Goal: Task Accomplishment & Management: Use online tool/utility

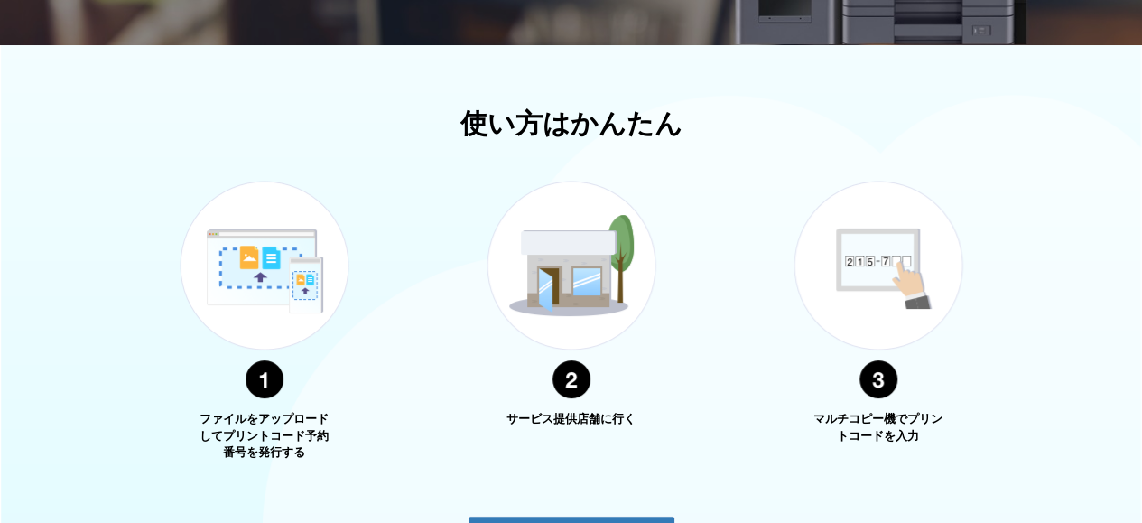
scroll to position [181, 0]
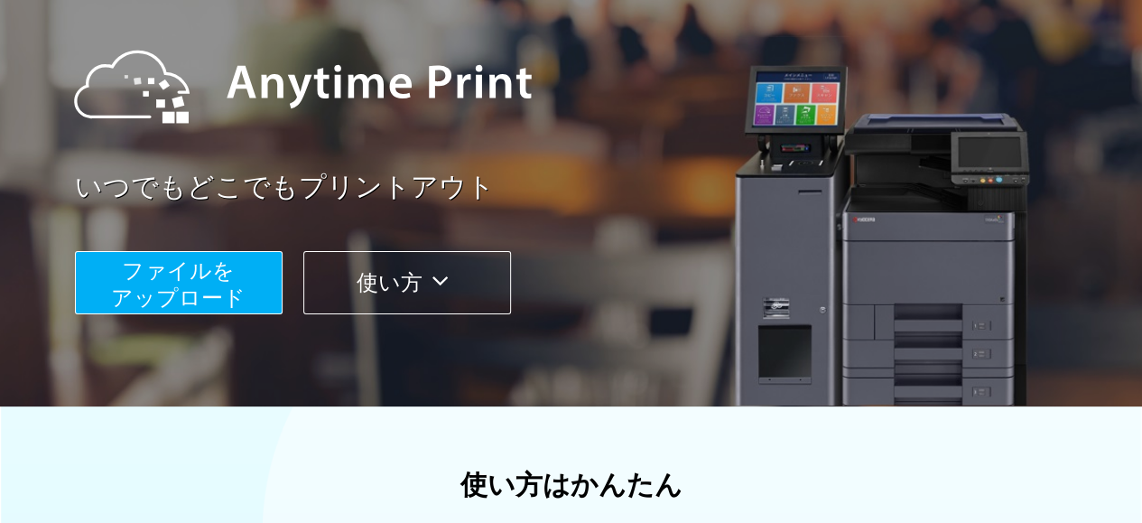
click at [177, 284] on span "ファイルを ​​アップロード" at bounding box center [178, 283] width 134 height 51
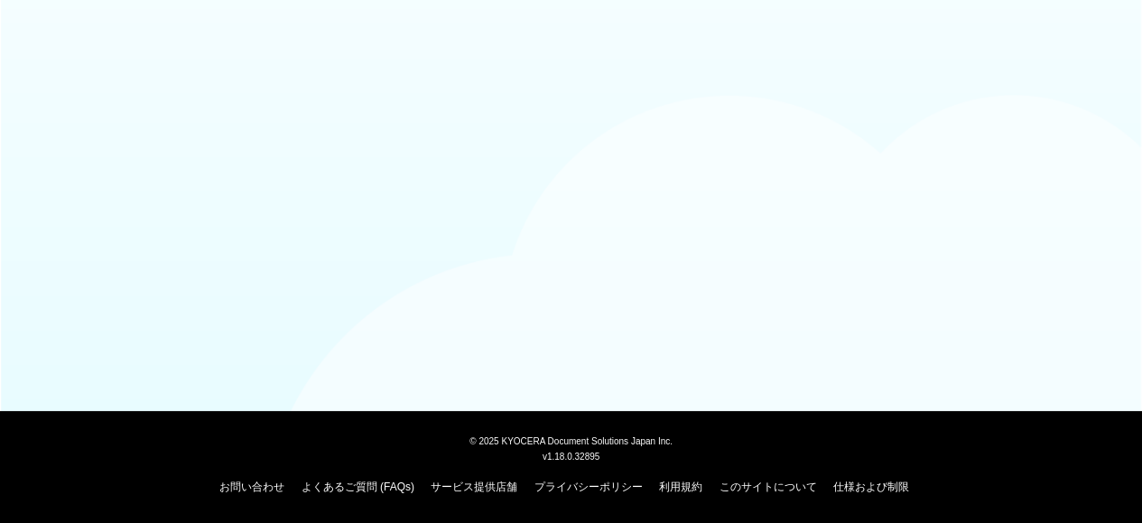
scroll to position [181, 0]
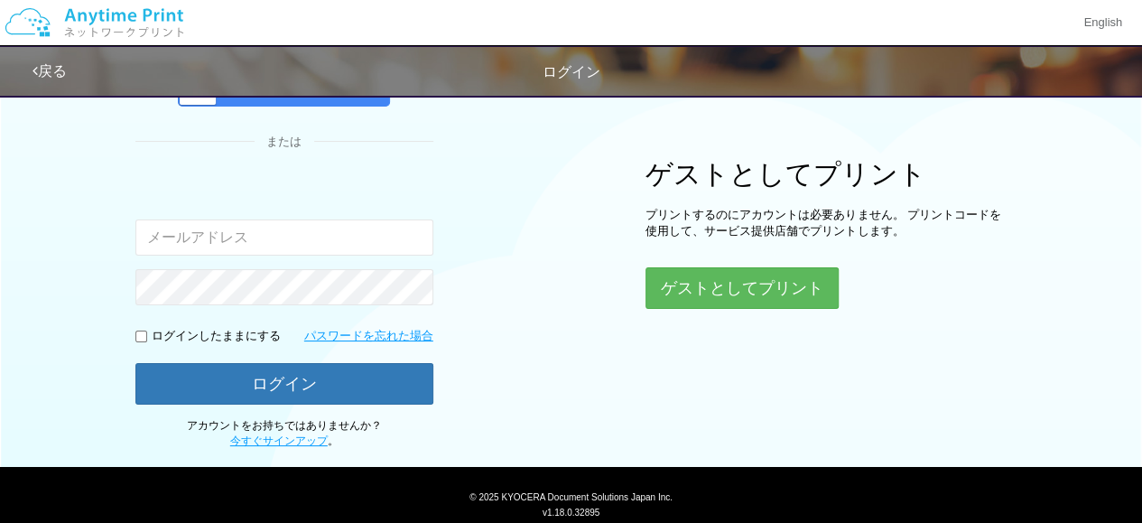
click at [306, 268] on div "入力されたメールアドレスまたはパスワードが正しくありません。" at bounding box center [284, 241] width 298 height 128
click at [226, 237] on input "email" at bounding box center [284, 237] width 298 height 36
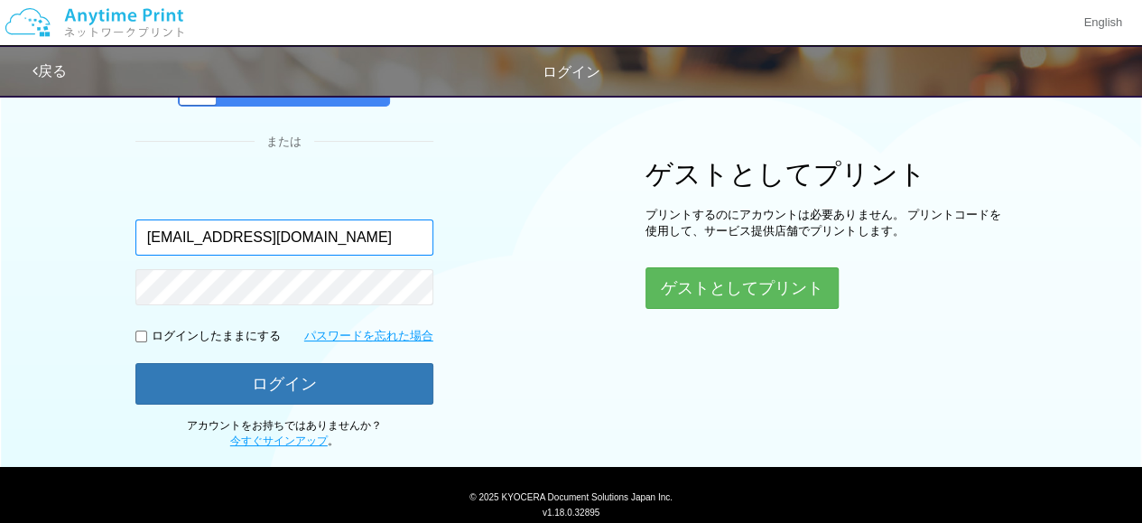
type input "yuji.sagata@dj.kyocera.com"
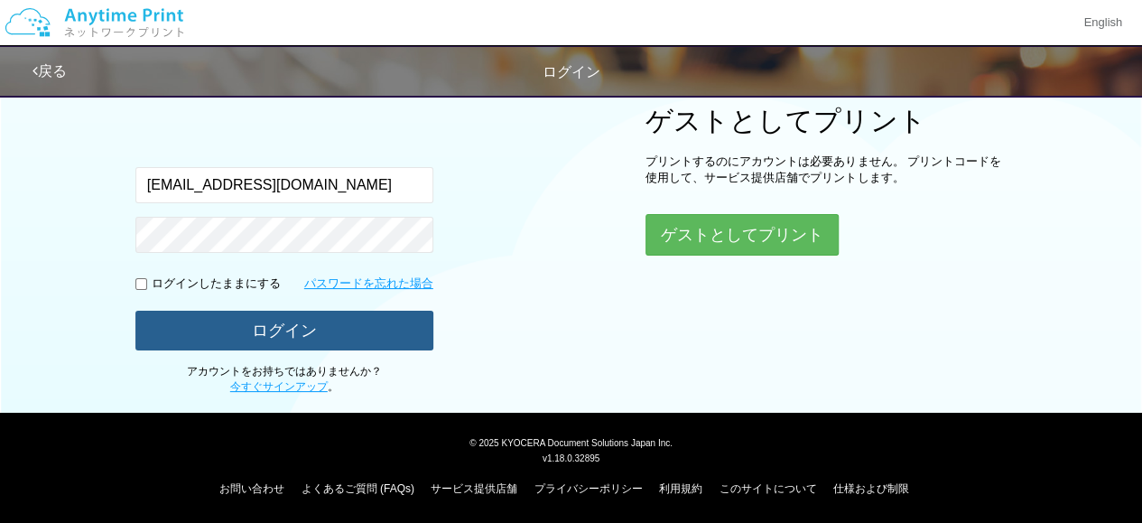
scroll to position [232, 0]
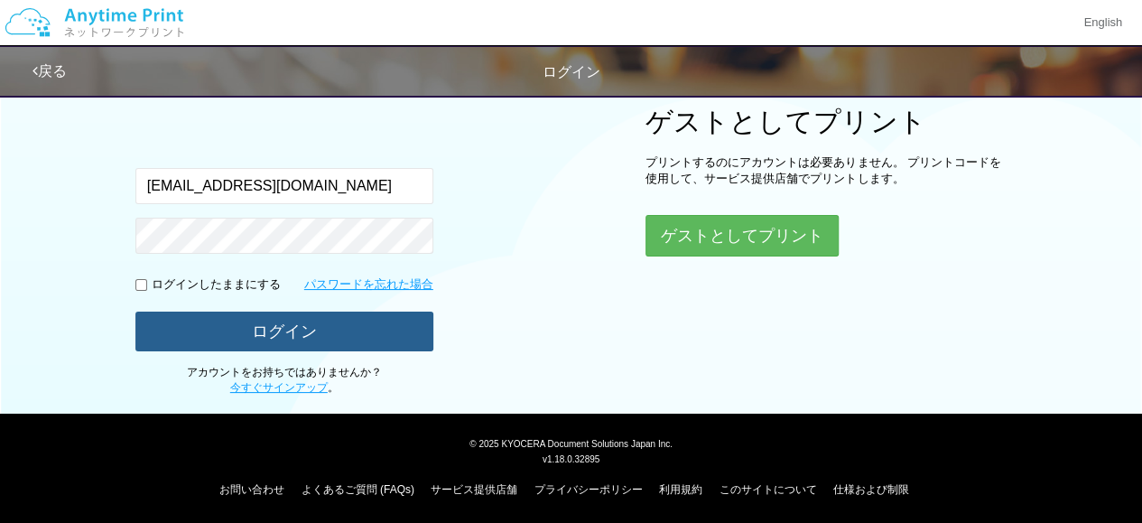
click at [280, 328] on button "ログイン" at bounding box center [284, 331] width 298 height 40
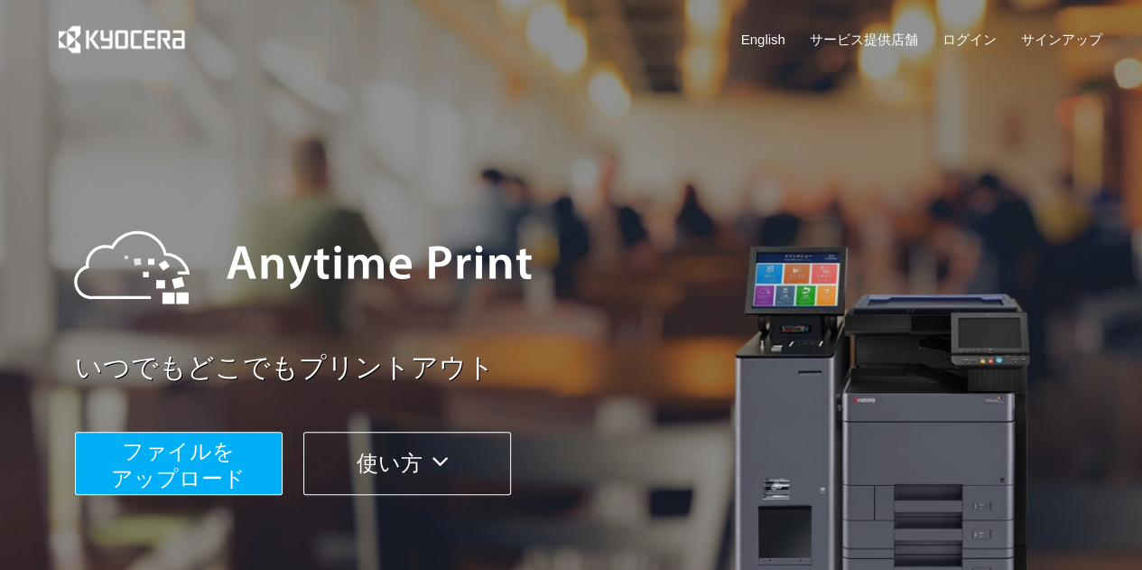
click at [821, 170] on div "いつでもどこでもプリントアウト ファイルを ​​アップロード 使い方" at bounding box center [571, 340] width 1083 height 505
